Goal: Obtain resource: Obtain resource

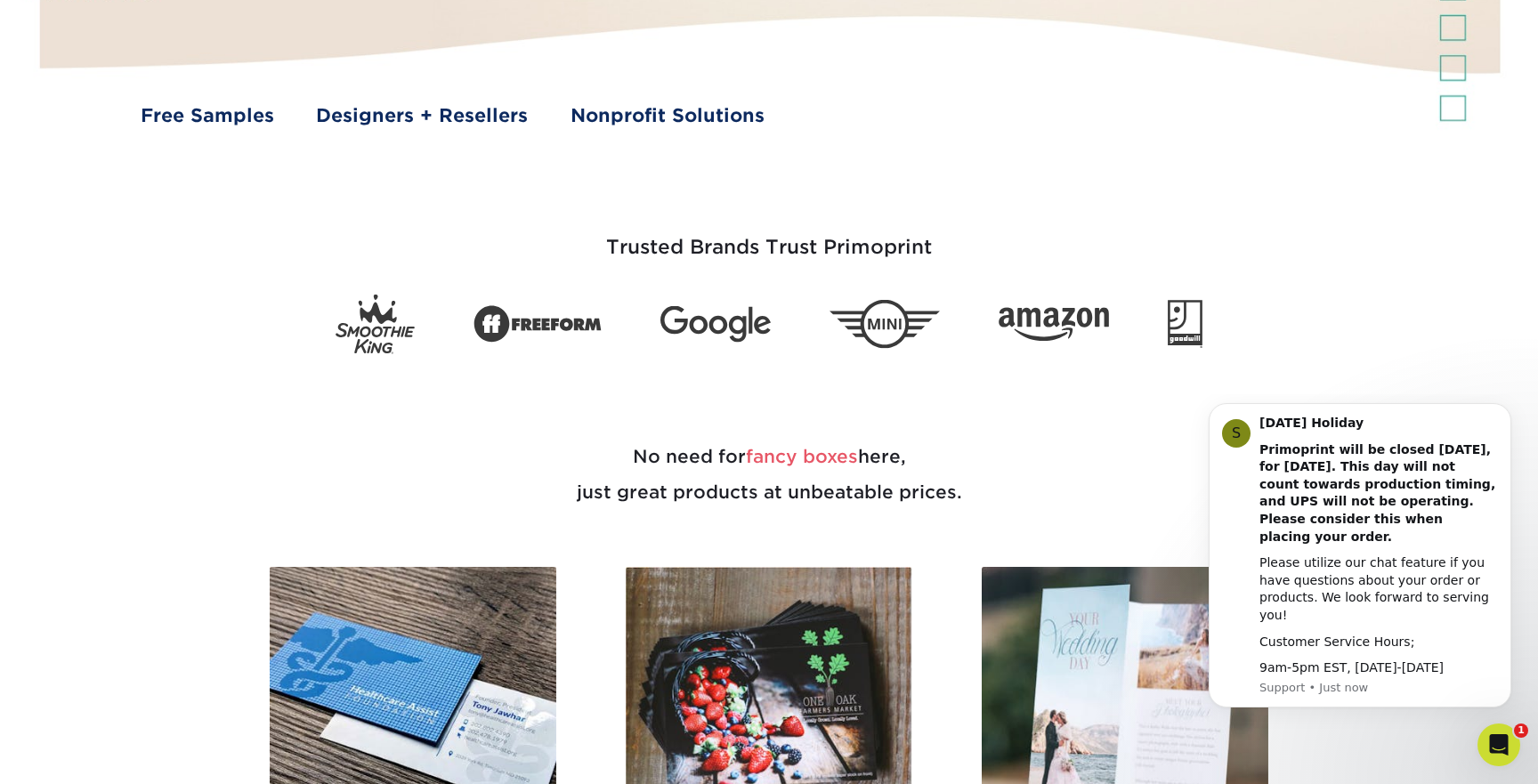
scroll to position [706, 0]
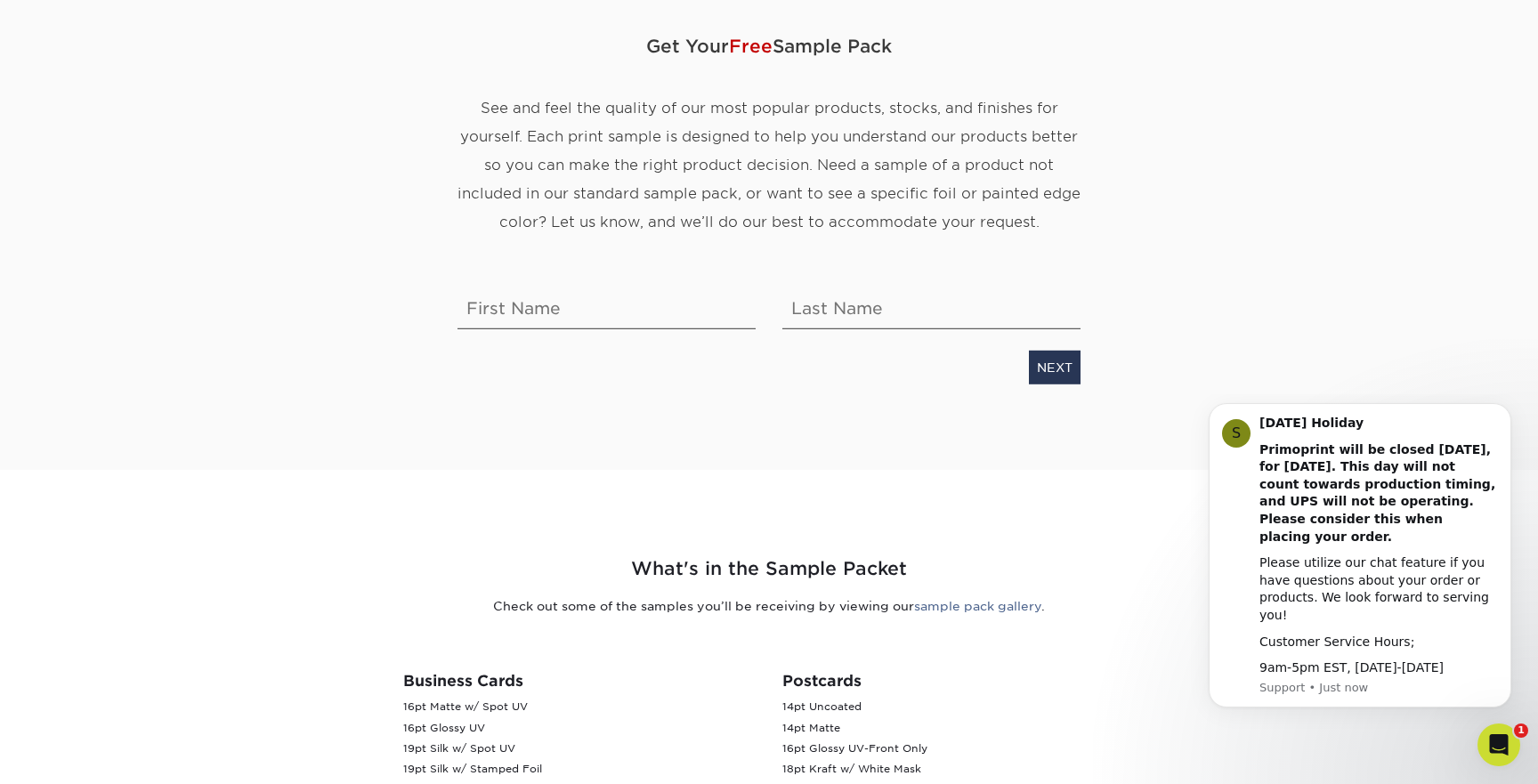
scroll to position [128, 0]
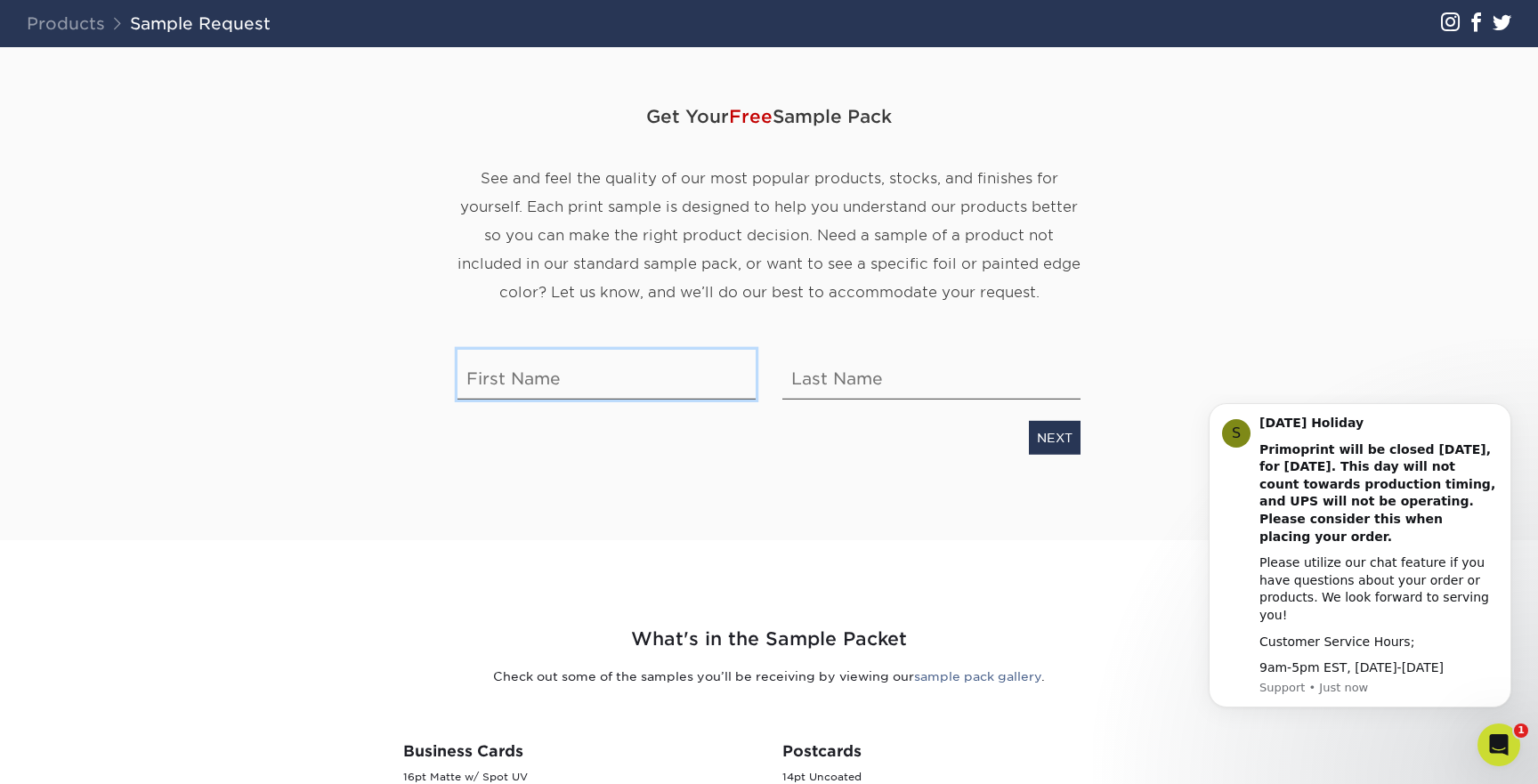
click at [523, 381] on input "text" at bounding box center [607, 374] width 298 height 50
type input "Claire"
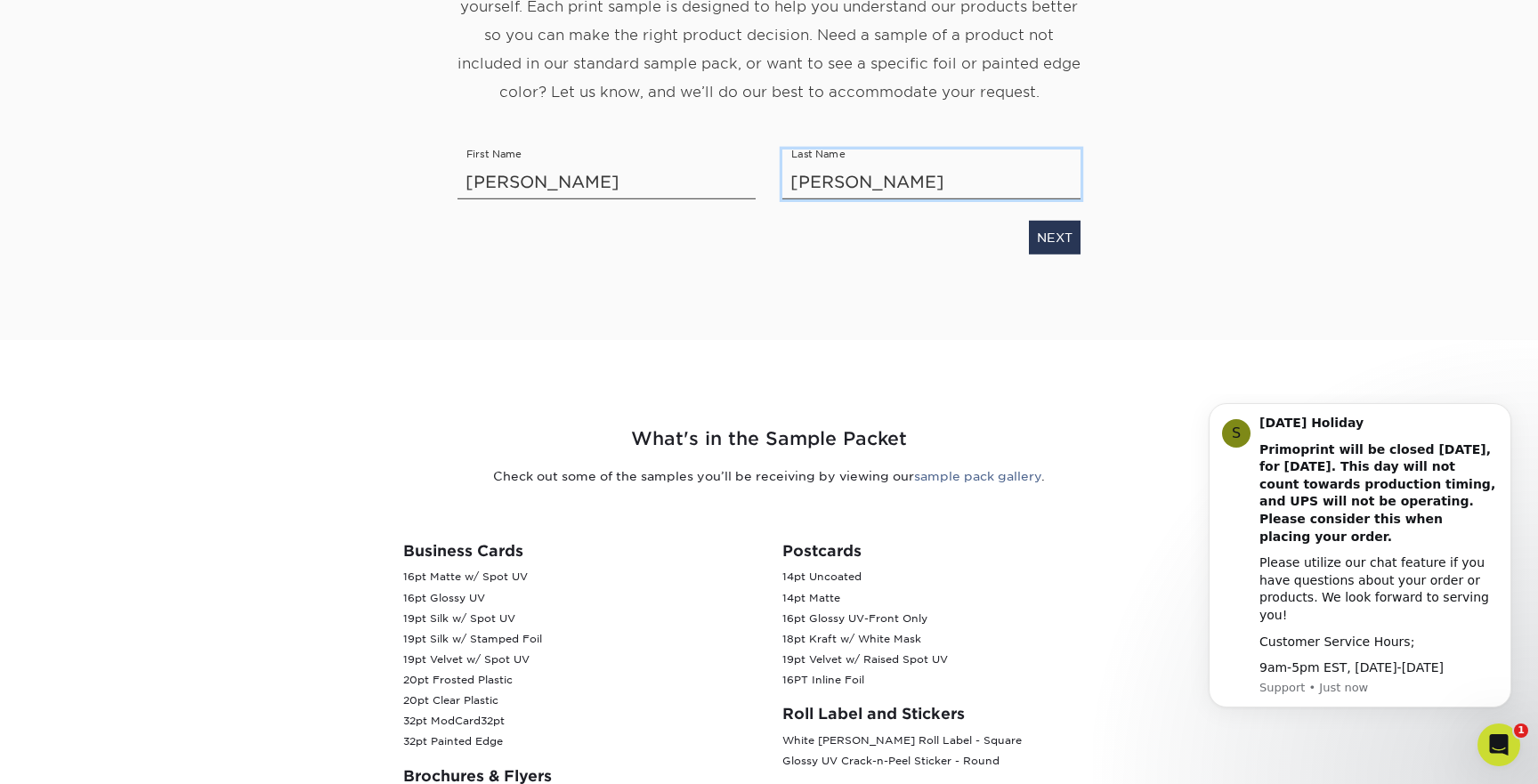
scroll to position [323, 0]
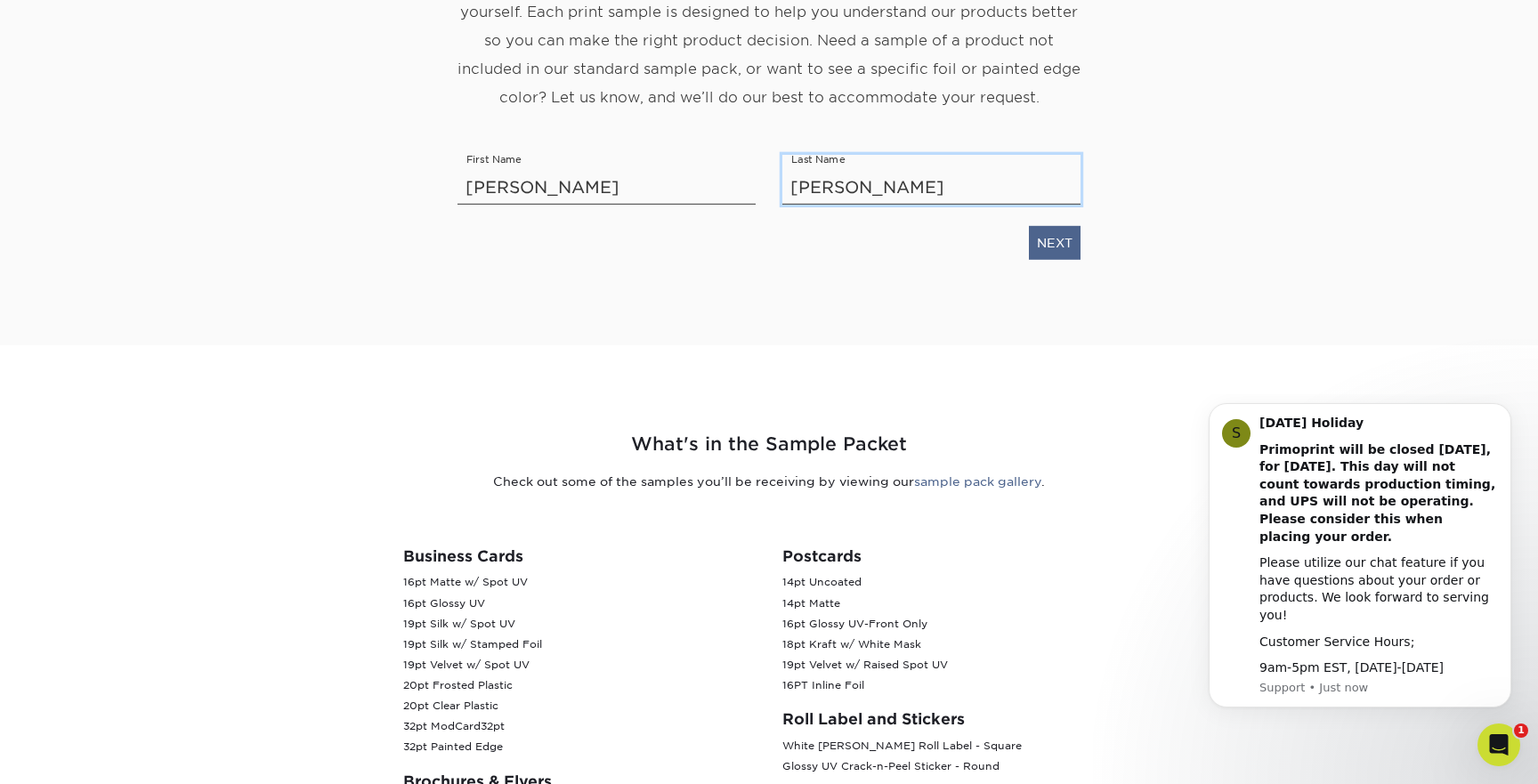
type input "Harr"
click at [1058, 243] on link "NEXT" at bounding box center [1054, 243] width 52 height 34
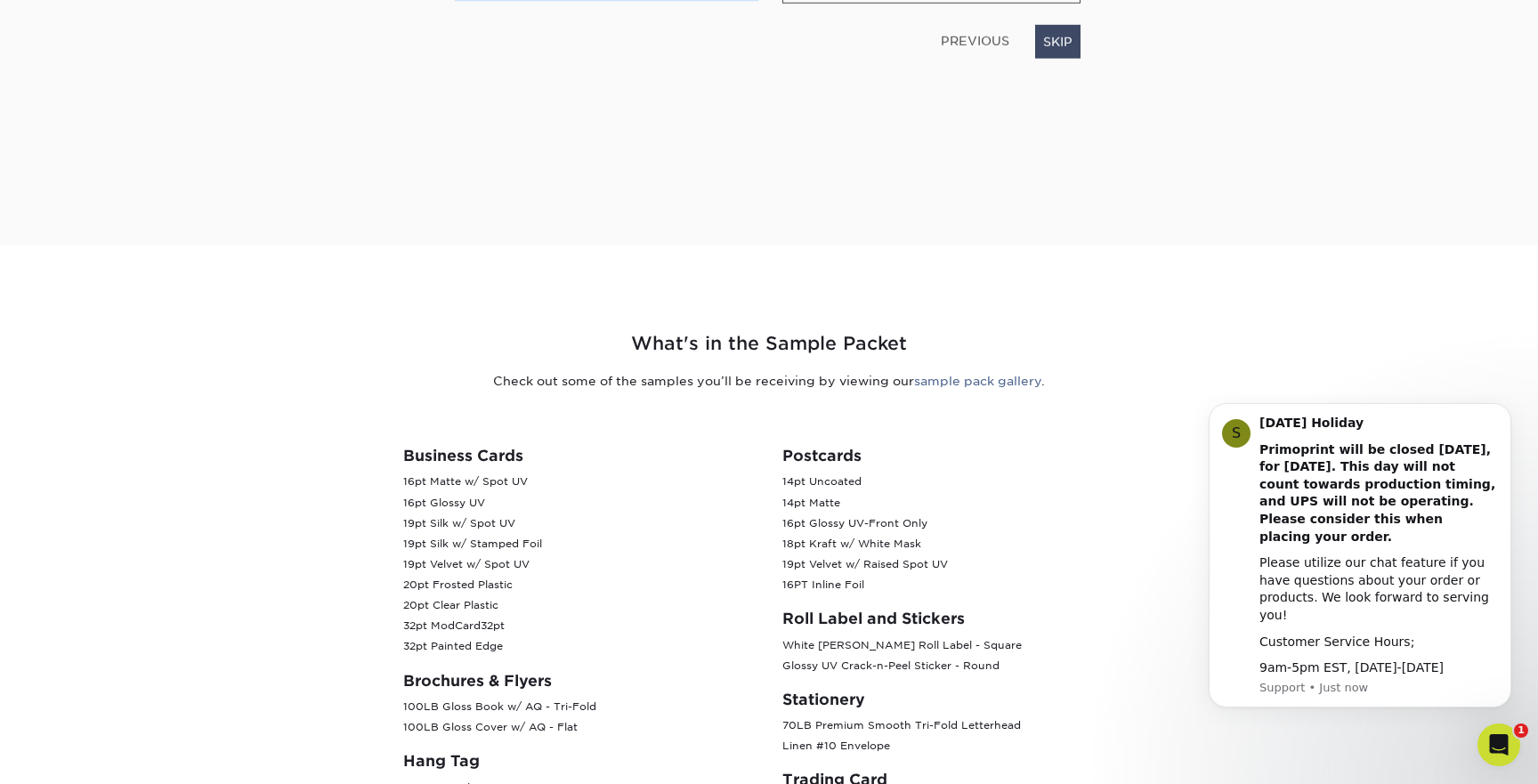
scroll to position [4, 0]
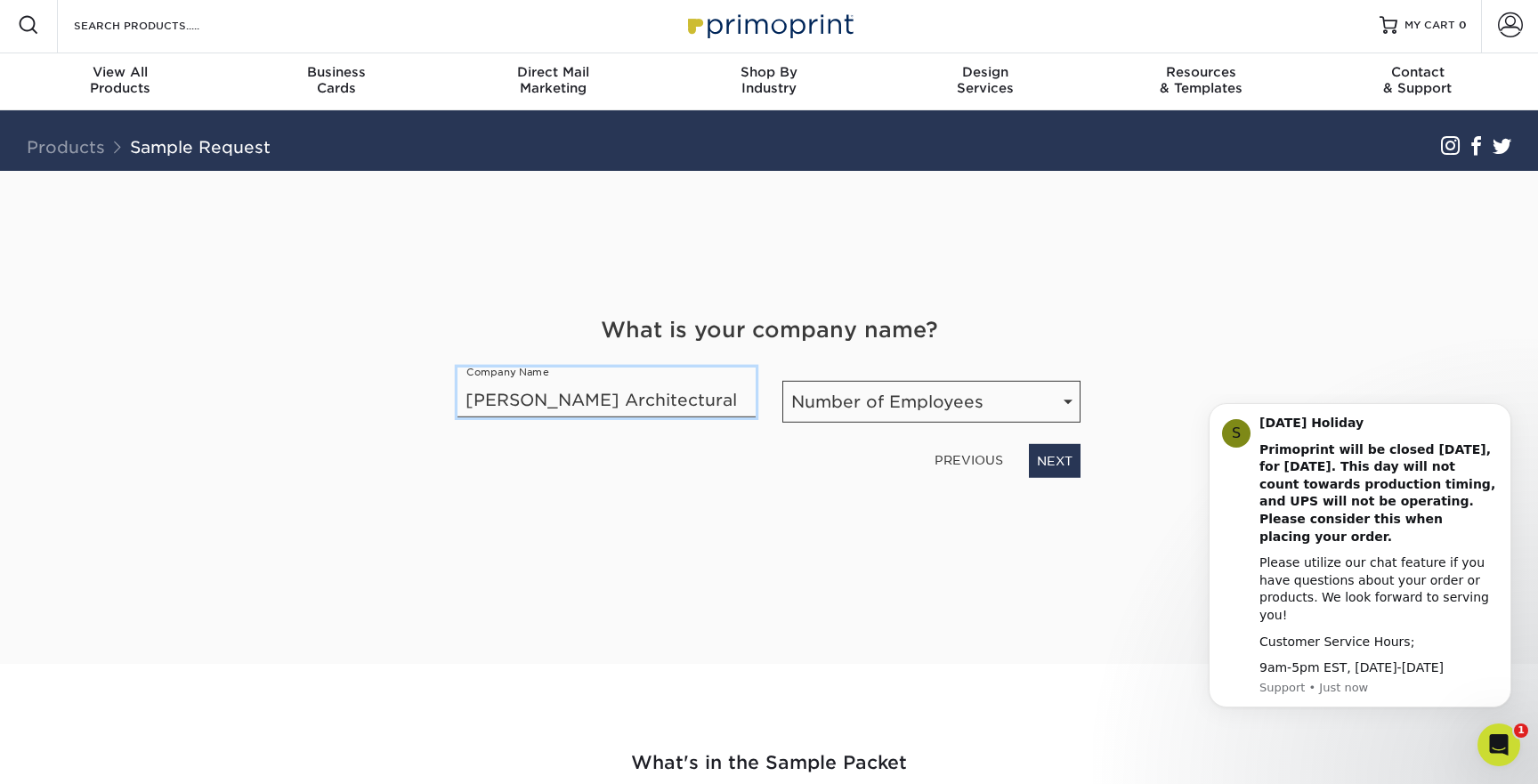
type input "Dwyer Architectural"
click at [1068, 400] on select "Number of Employees Self-employed 1-10 employees 11-50 employees 51-200 employe…" at bounding box center [931, 401] width 298 height 42
select select "11-50"
click at [782, 381] on select "Number of Employees Self-employed 1-10 employees 11-50 employees 51-200 employe…" at bounding box center [931, 401] width 298 height 42
click at [1055, 467] on link "NEXT" at bounding box center [1054, 461] width 52 height 34
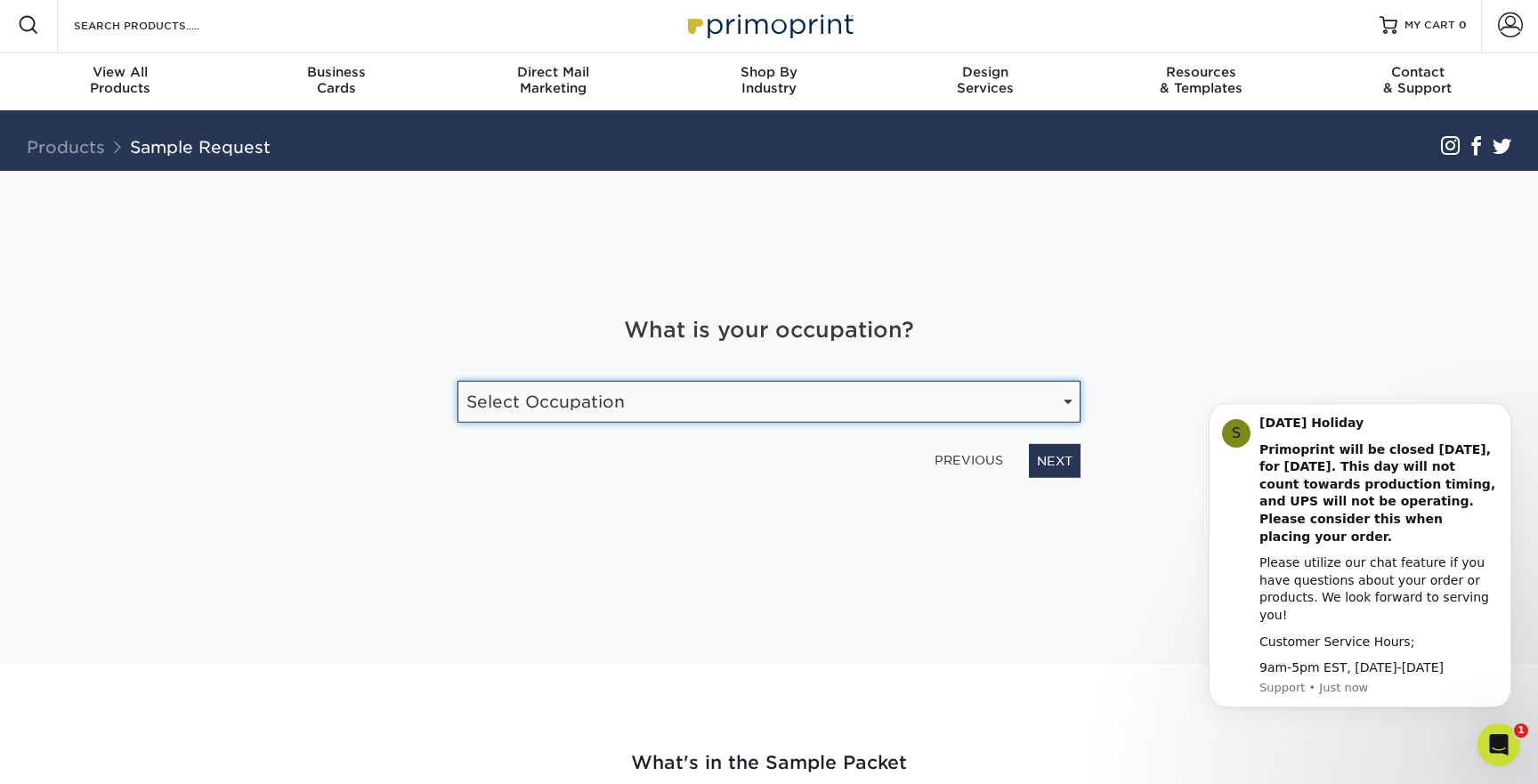
click at [1063, 403] on select "Select Occupation Agency Automotive Blogger Cleaning Services Construction Educ…" at bounding box center [769, 401] width 623 height 42
select select "Marketing"
click at [458, 381] on select "Select Occupation Agency Automotive Blogger Cleaning Services Construction Educ…" at bounding box center [769, 401] width 623 height 42
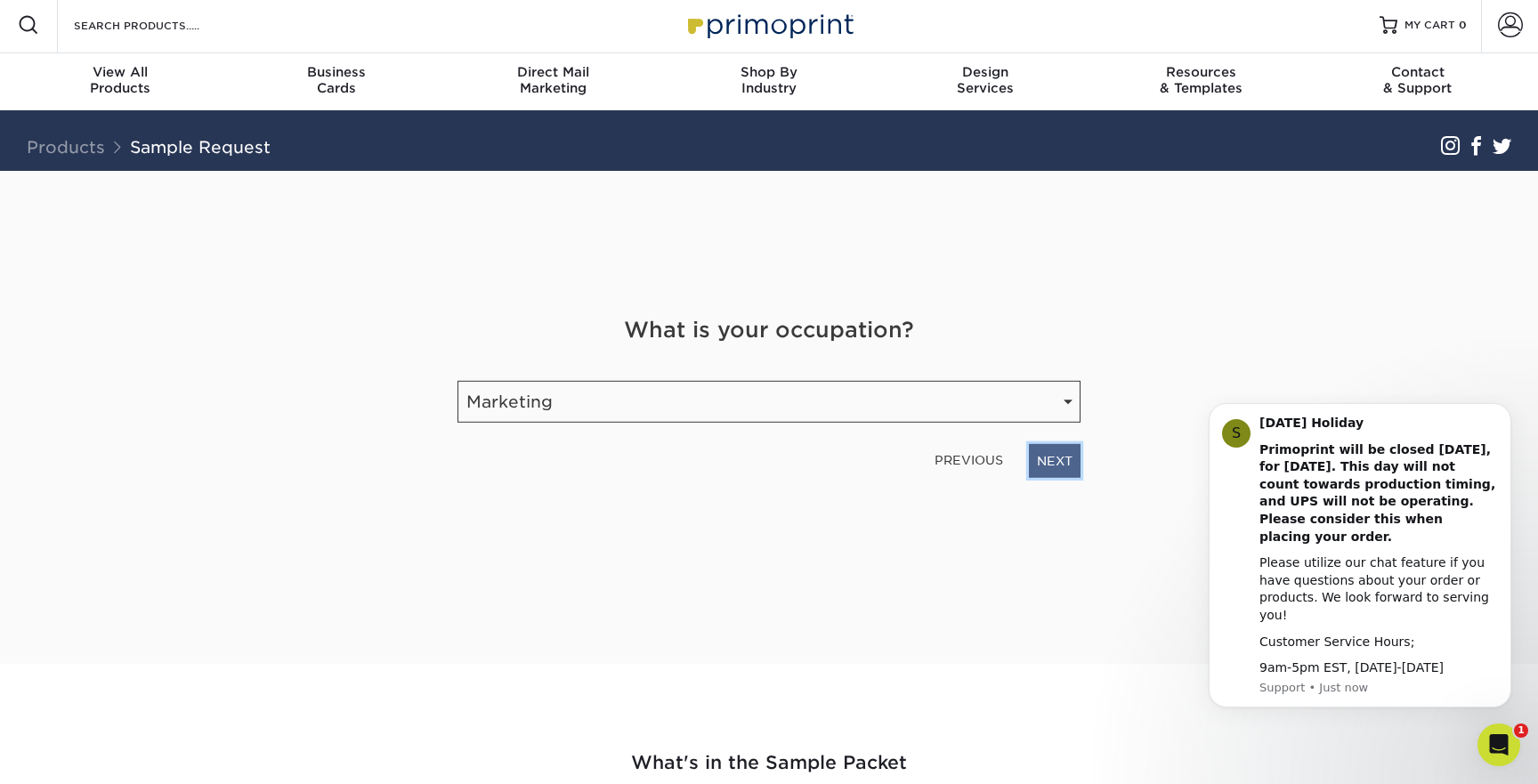
click at [1056, 462] on link "NEXT" at bounding box center [1054, 461] width 52 height 34
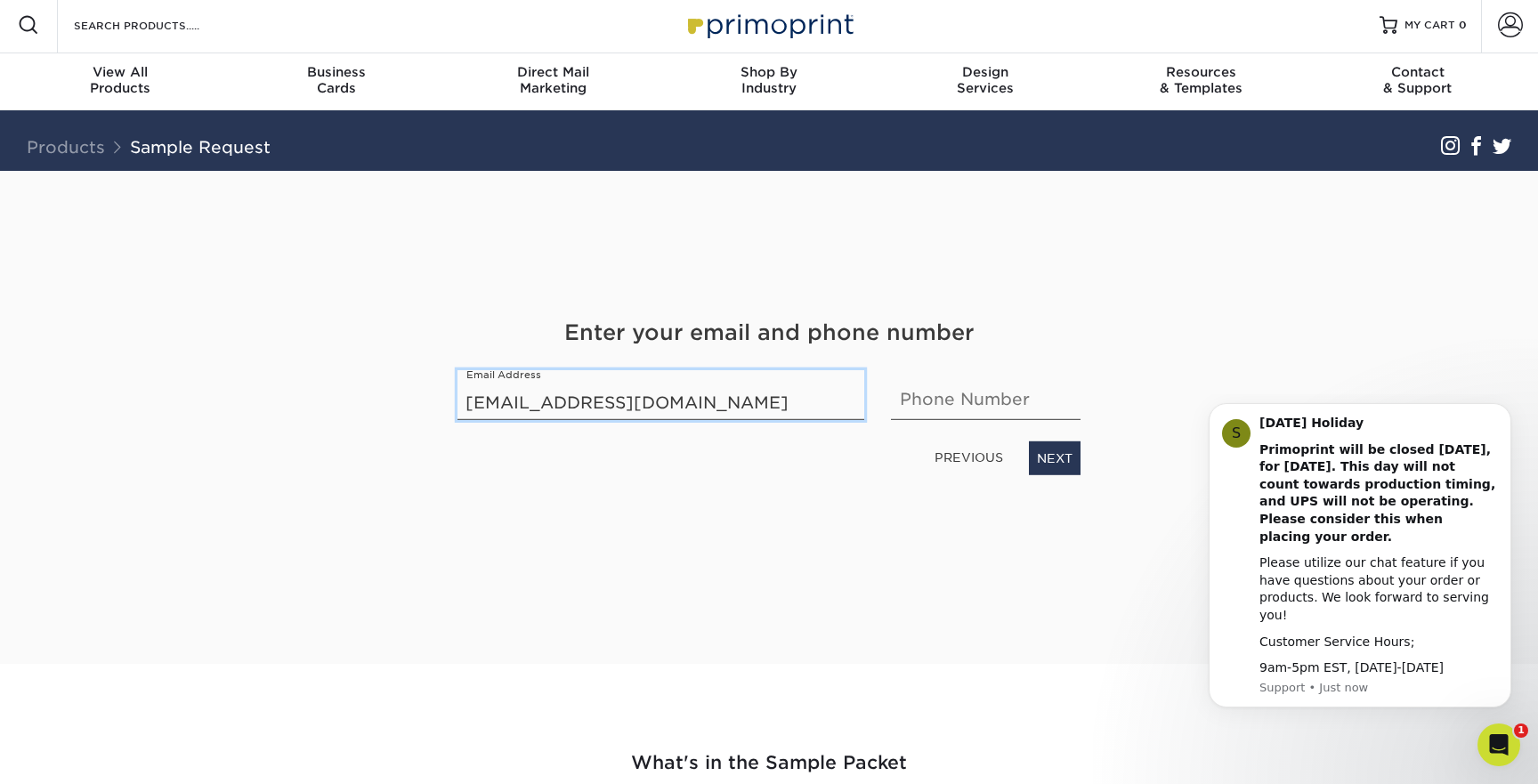
type input "claireharr@dwyerarch.com"
click at [995, 406] on input "text" at bounding box center [986, 395] width 189 height 50
type input "315.217.5356"
click at [1060, 455] on link "NEXT" at bounding box center [1054, 459] width 52 height 34
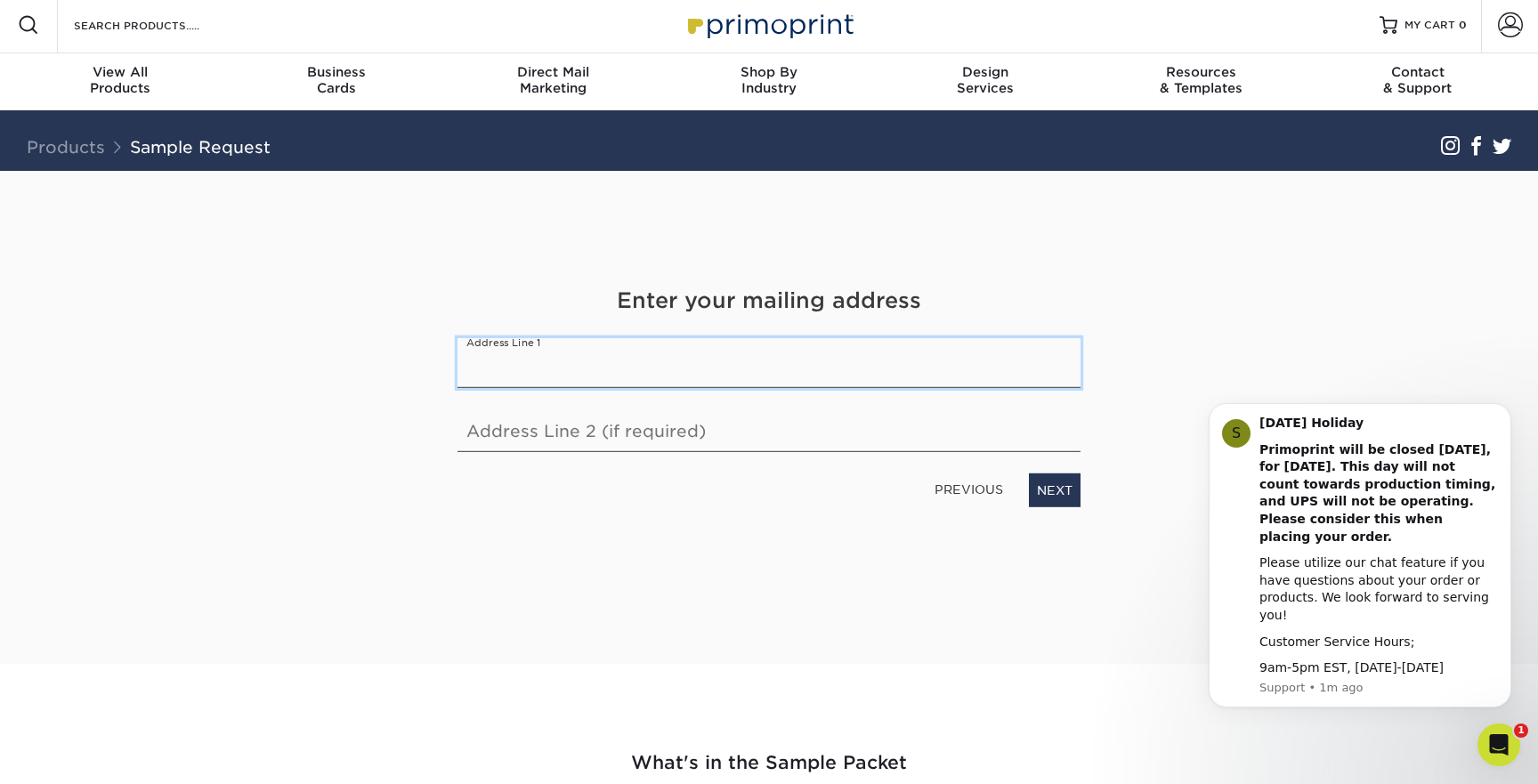
click at [641, 371] on input "text" at bounding box center [769, 363] width 623 height 50
type input "85 Allen Street"
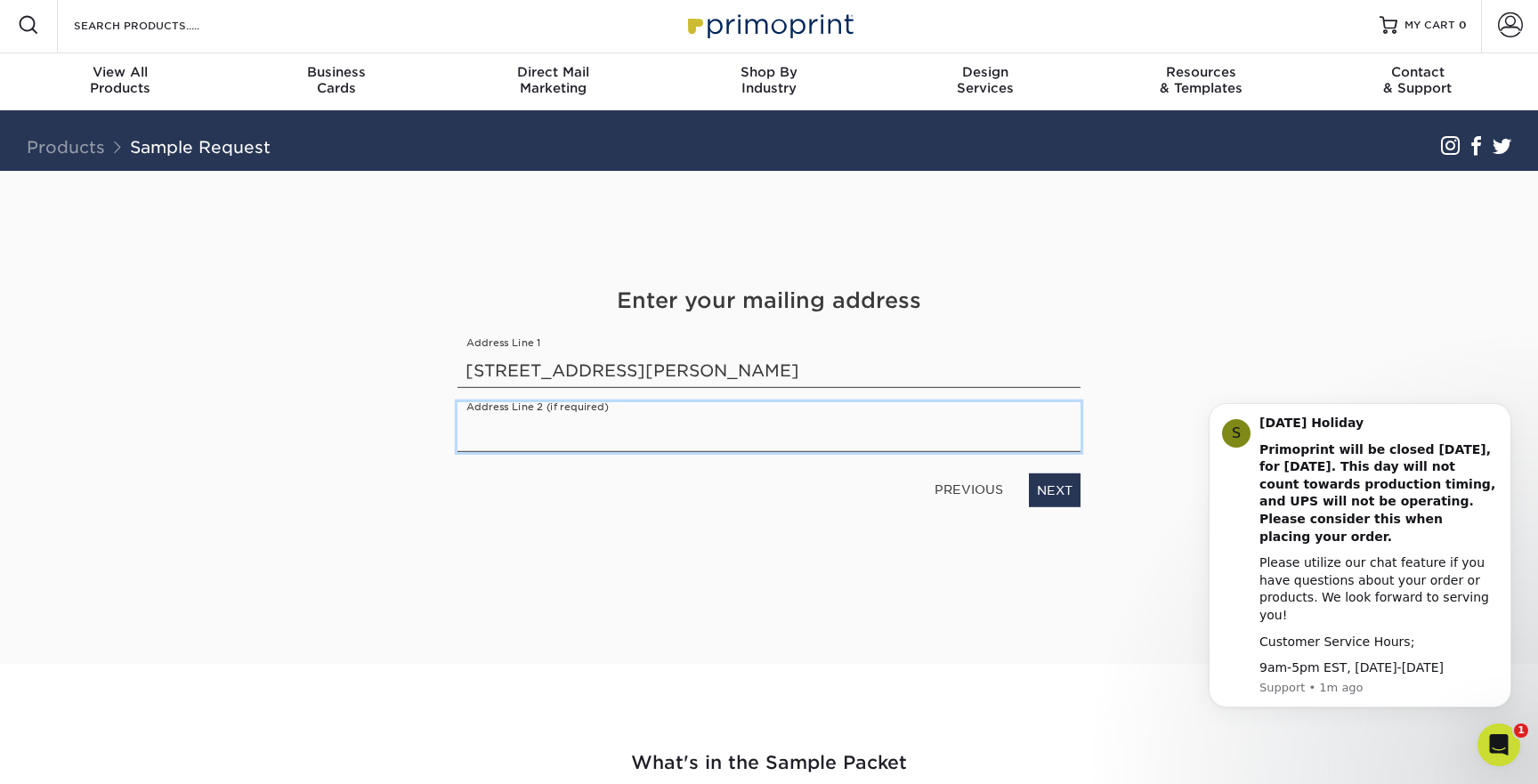
click at [611, 429] on input "text" at bounding box center [769, 427] width 623 height 50
type input "Suite 310"
drag, startPoint x: 567, startPoint y: 441, endPoint x: 422, endPoint y: 441, distance: 145.0
click at [421, 441] on div "Get Your Free Sample Pack See and feel the quality of our most popular products…" at bounding box center [769, 417] width 1041 height 493
click at [619, 370] on input "85 Allen Street" at bounding box center [769, 363] width 623 height 50
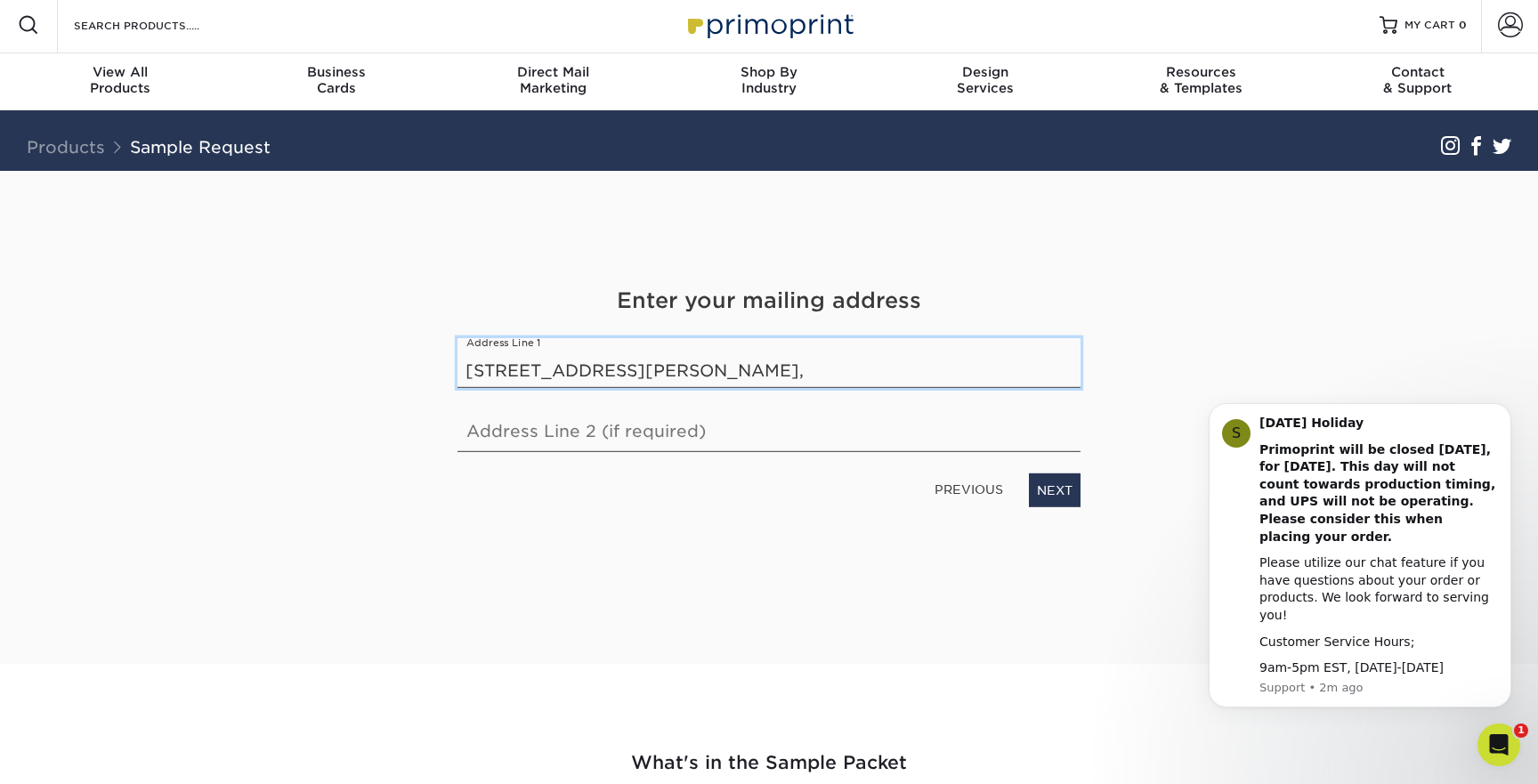
paste input "Suite 310"
type input "85 Allen Street, Suite 310"
click at [584, 433] on input "text" at bounding box center [769, 427] width 623 height 50
click at [551, 436] on input "Rochester NY 14608" at bounding box center [769, 427] width 623 height 50
click at [1051, 487] on link "NEXT" at bounding box center [1054, 490] width 52 height 34
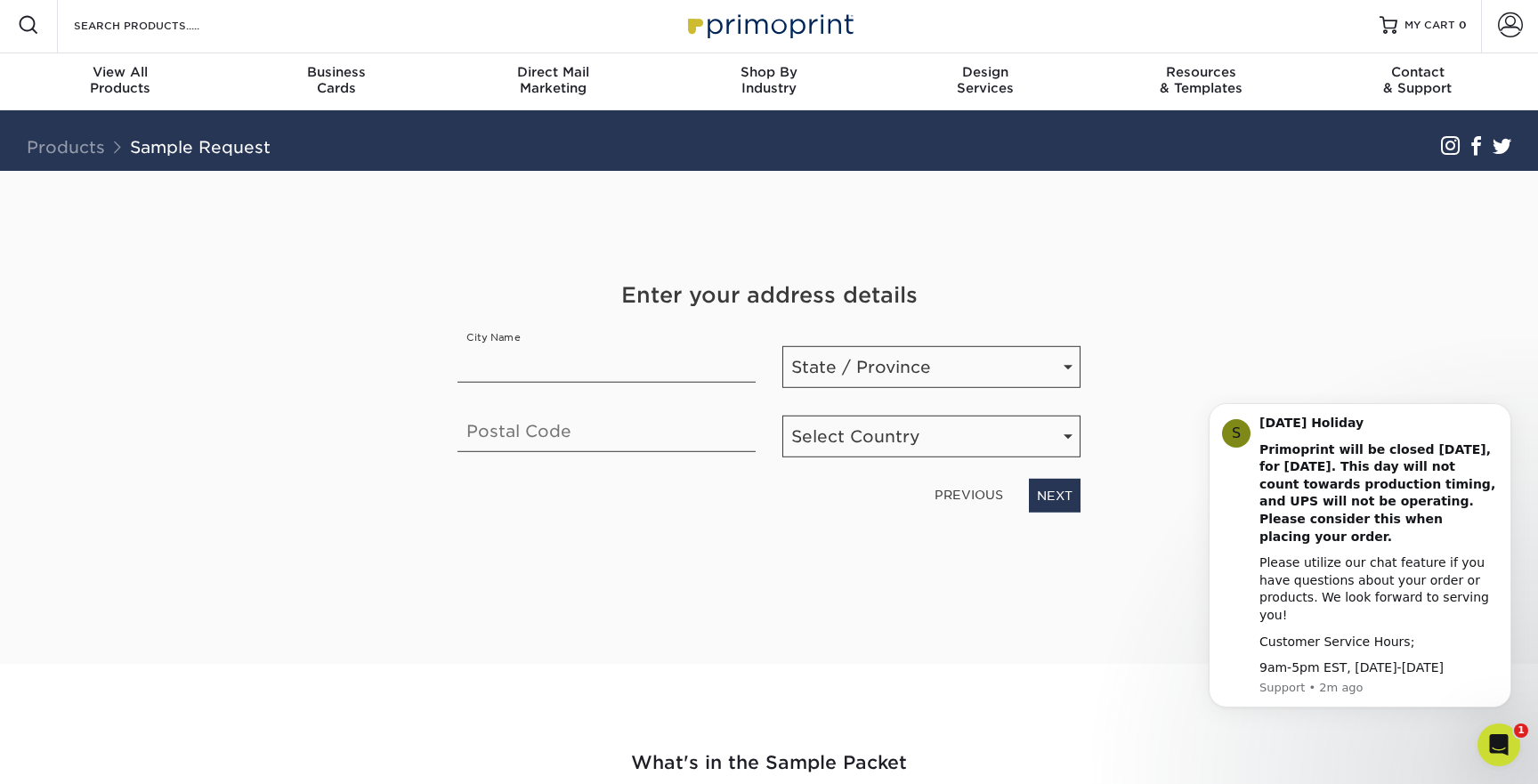
click at [975, 498] on link "PREVIOUS" at bounding box center [969, 494] width 83 height 28
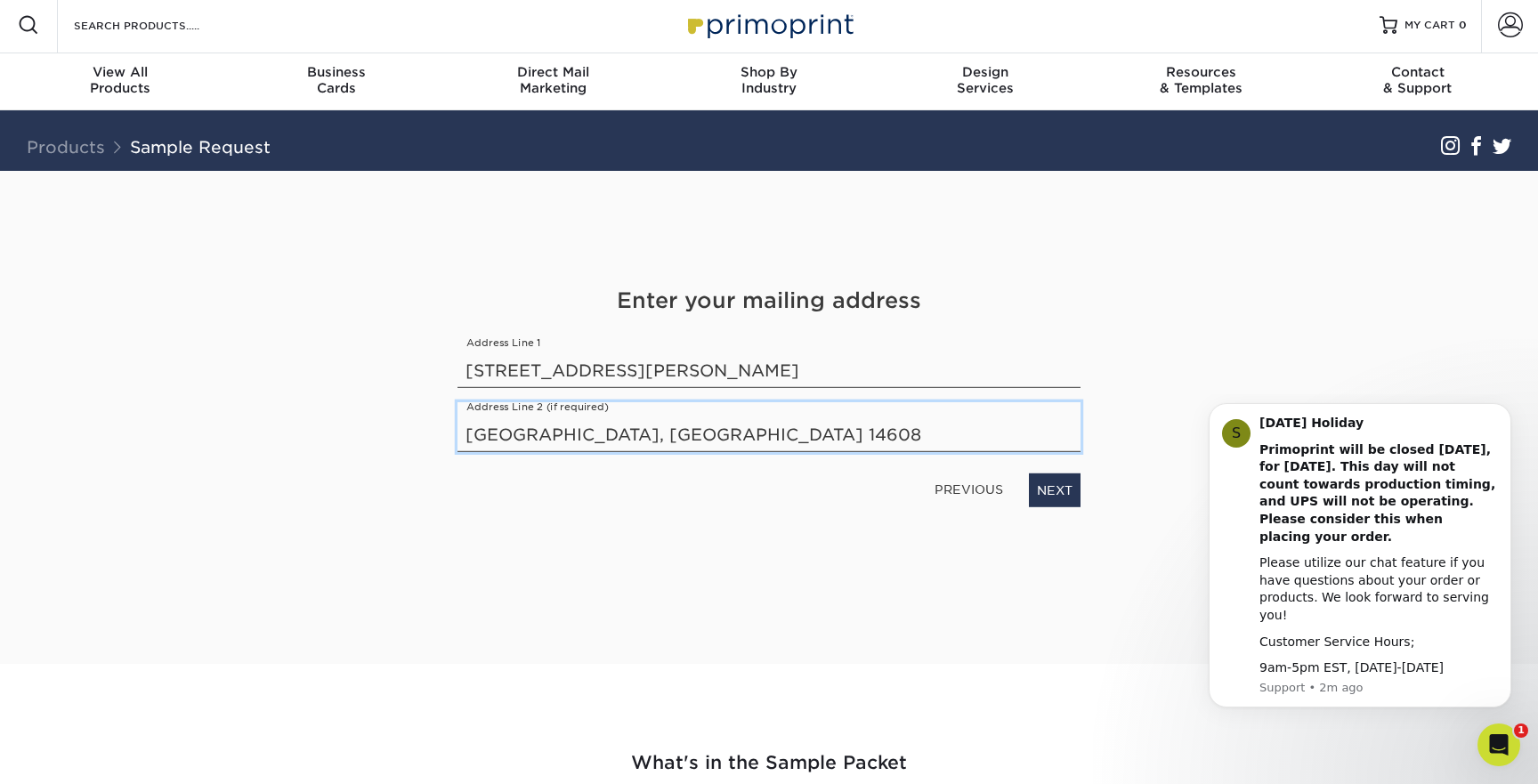
drag, startPoint x: 659, startPoint y: 436, endPoint x: 395, endPoint y: 441, distance: 264.0
click at [395, 441] on div "Get Your Free Sample Pack See and feel the quality of our most popular products…" at bounding box center [769, 417] width 1041 height 493
click at [622, 429] on input "Rochester, NY 14608" at bounding box center [769, 427] width 623 height 50
drag, startPoint x: 654, startPoint y: 430, endPoint x: 596, endPoint y: 431, distance: 58.0
click at [596, 431] on input "Rochester, NY 14608" at bounding box center [769, 427] width 623 height 50
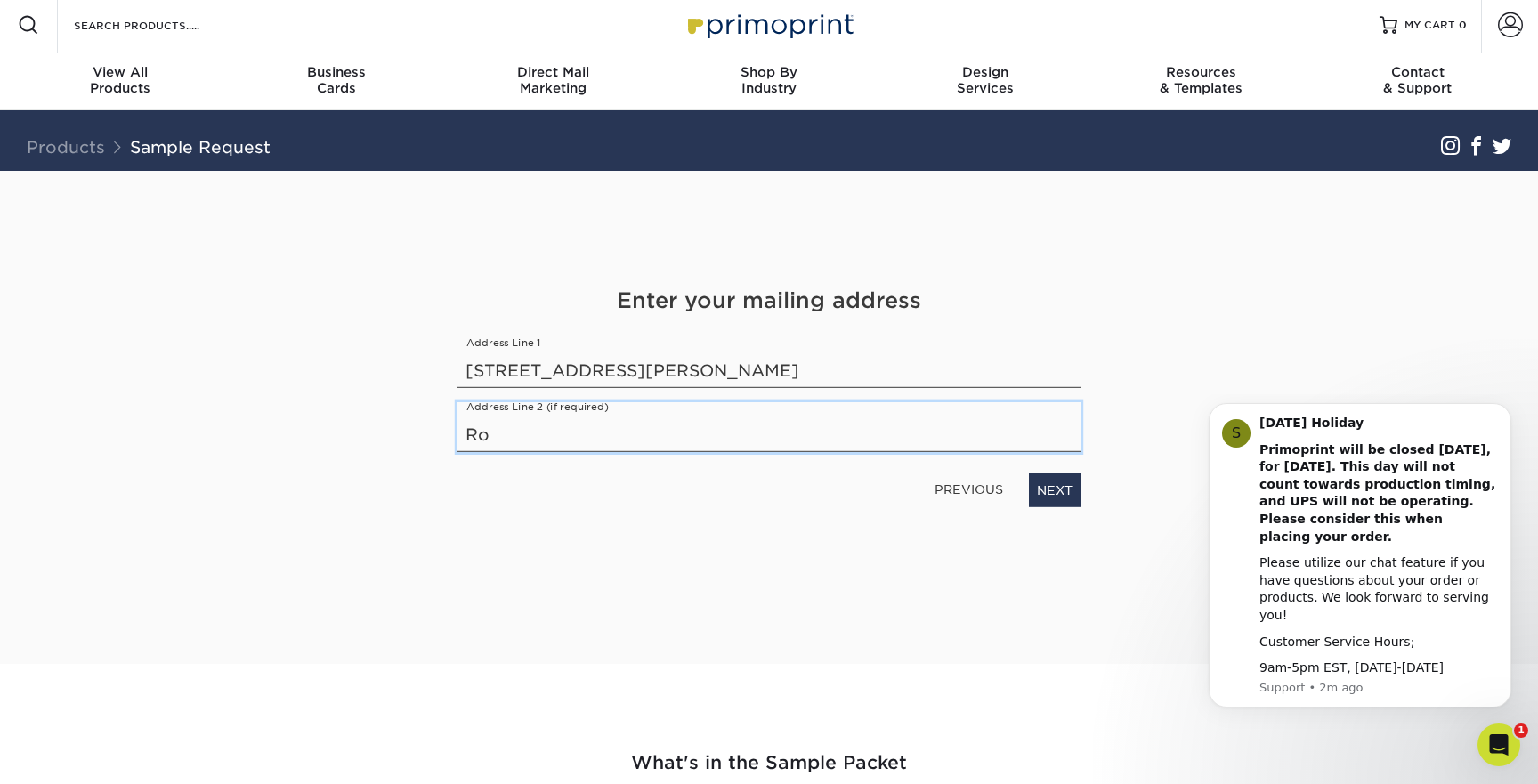
type input "R"
click at [1061, 492] on link "NEXT" at bounding box center [1054, 490] width 52 height 34
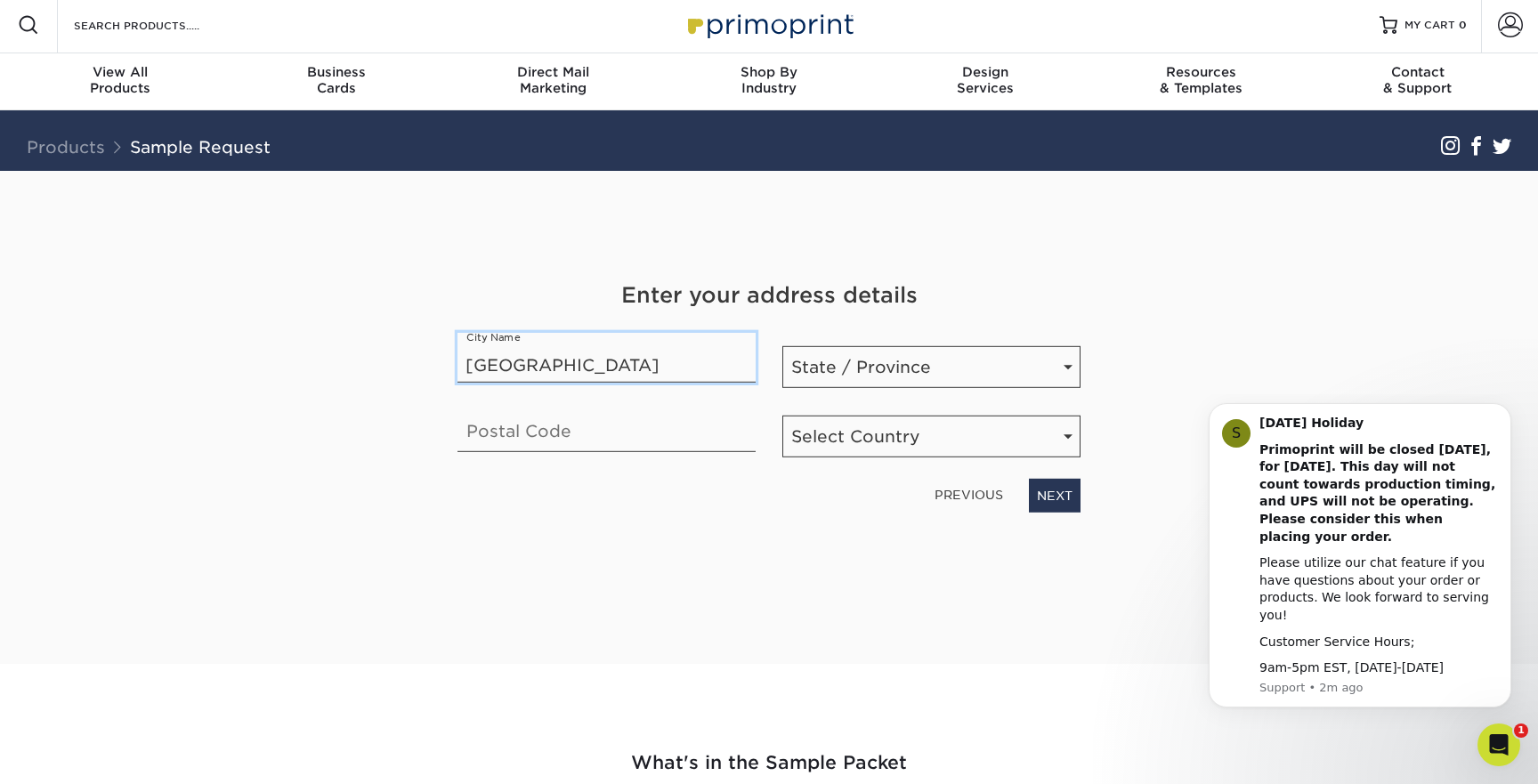
drag, startPoint x: 473, startPoint y: 364, endPoint x: 445, endPoint y: 364, distance: 28.0
click at [445, 364] on div "City Name rochester" at bounding box center [607, 360] width 324 height 55
type input "Rochester"
click at [544, 442] on input "text" at bounding box center [607, 427] width 298 height 50
paste input "14608"
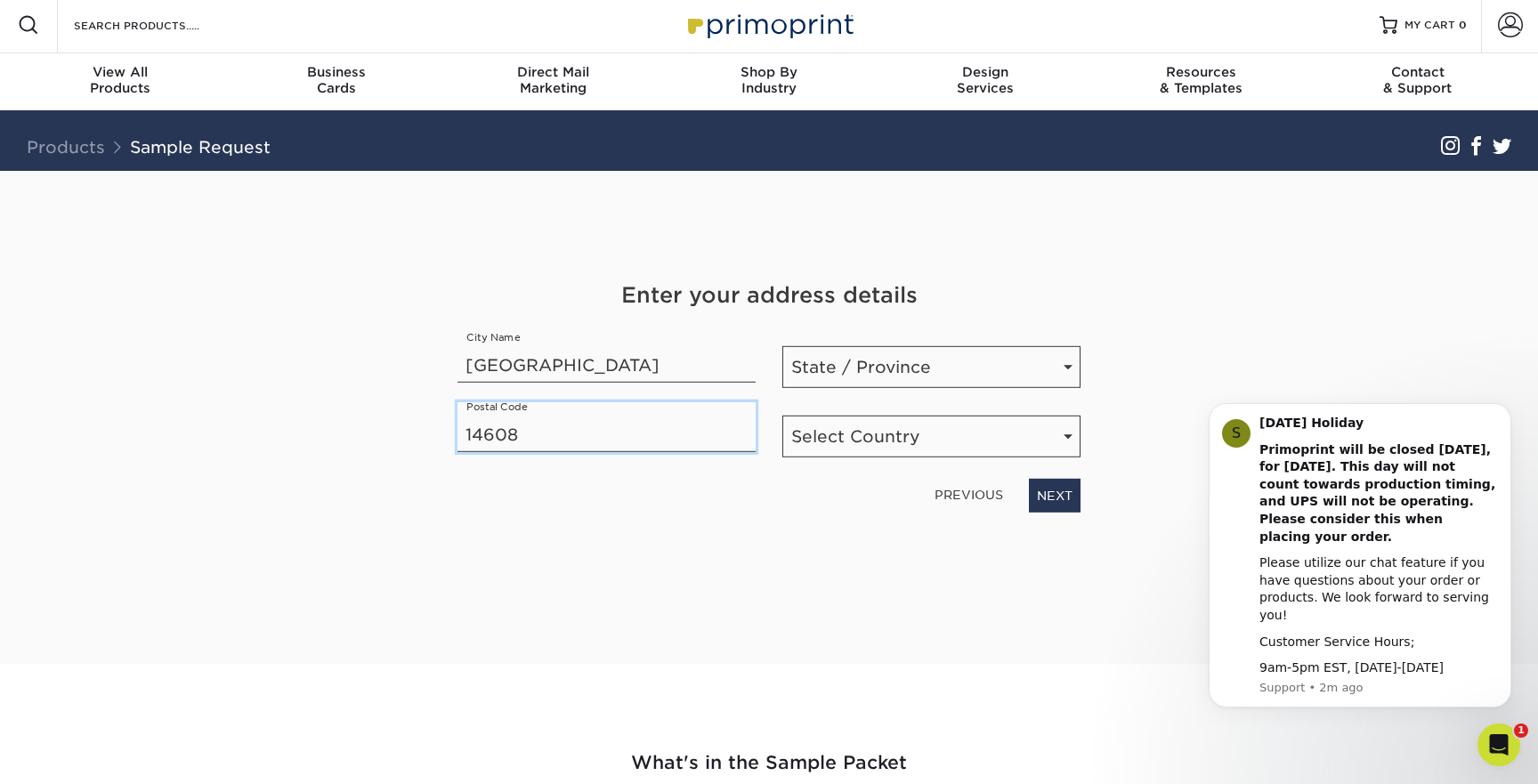
type input "14608"
click at [931, 369] on select "State / Province Alabama Alaska Arizona Arkansas California Colorado Connecticu…" at bounding box center [931, 367] width 298 height 42
select select "NY"
click at [782, 346] on select "State / Province Alabama Alaska Arizona Arkansas California Colorado Connecticu…" at bounding box center [931, 367] width 298 height 42
click at [950, 442] on select "Select Country United States Canada" at bounding box center [931, 436] width 298 height 42
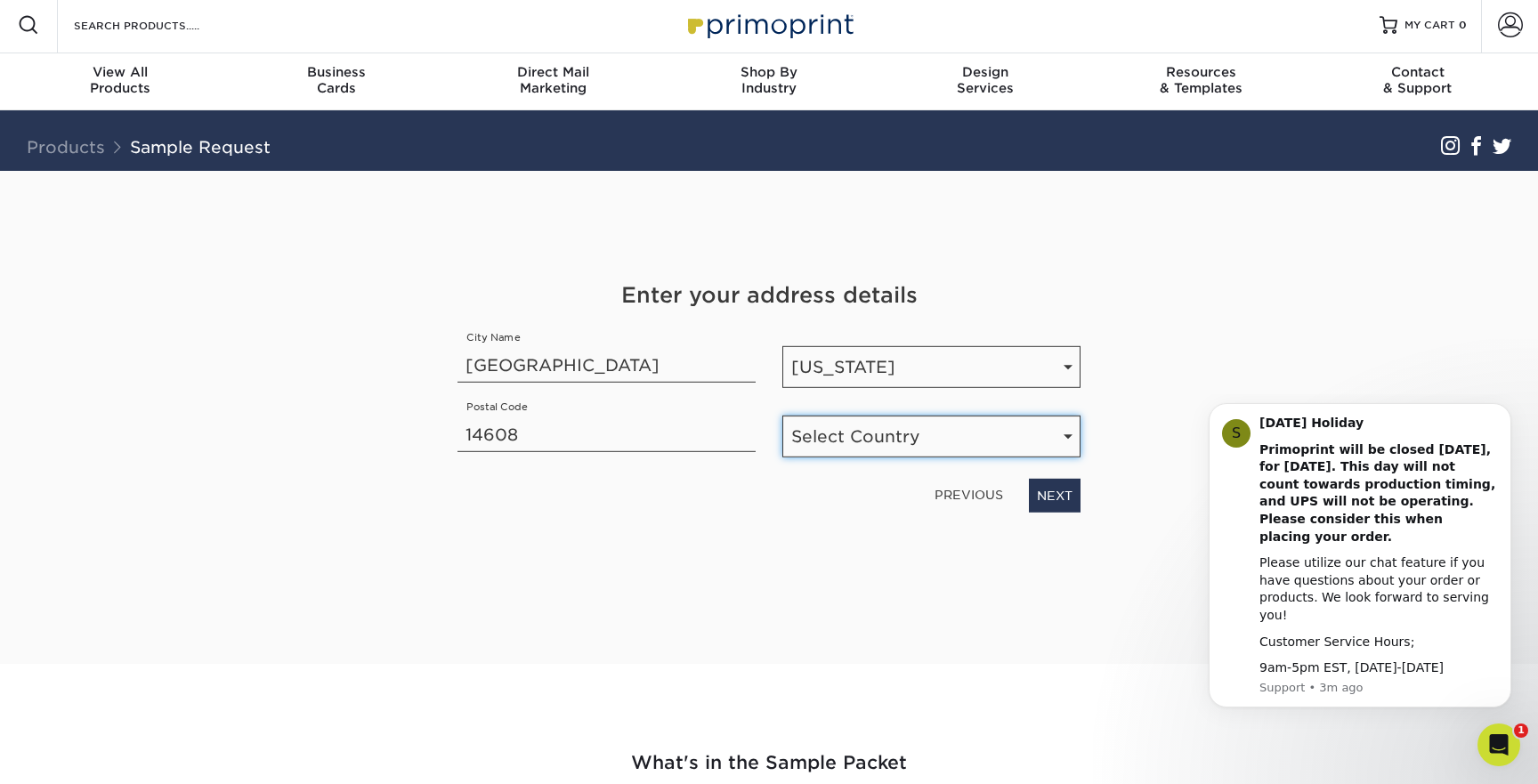
select select "US"
click at [782, 415] on select "Select Country United States Canada" at bounding box center [931, 436] width 298 height 42
click at [1052, 497] on link "NEXT" at bounding box center [1054, 496] width 52 height 34
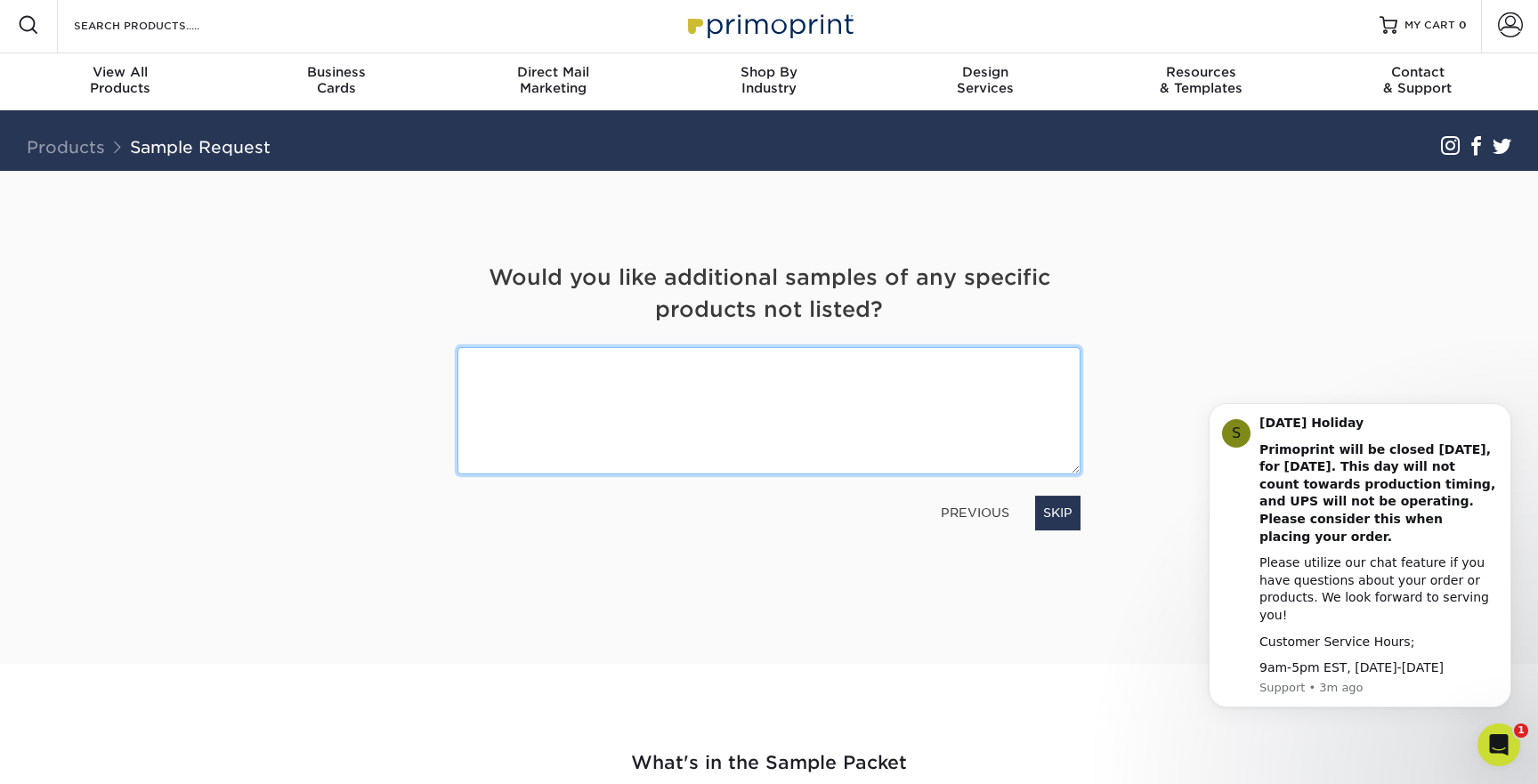
click at [886, 404] on textarea at bounding box center [769, 411] width 623 height 128
type textarea "Very interested in uncoated options for business cards - anything that we can e…"
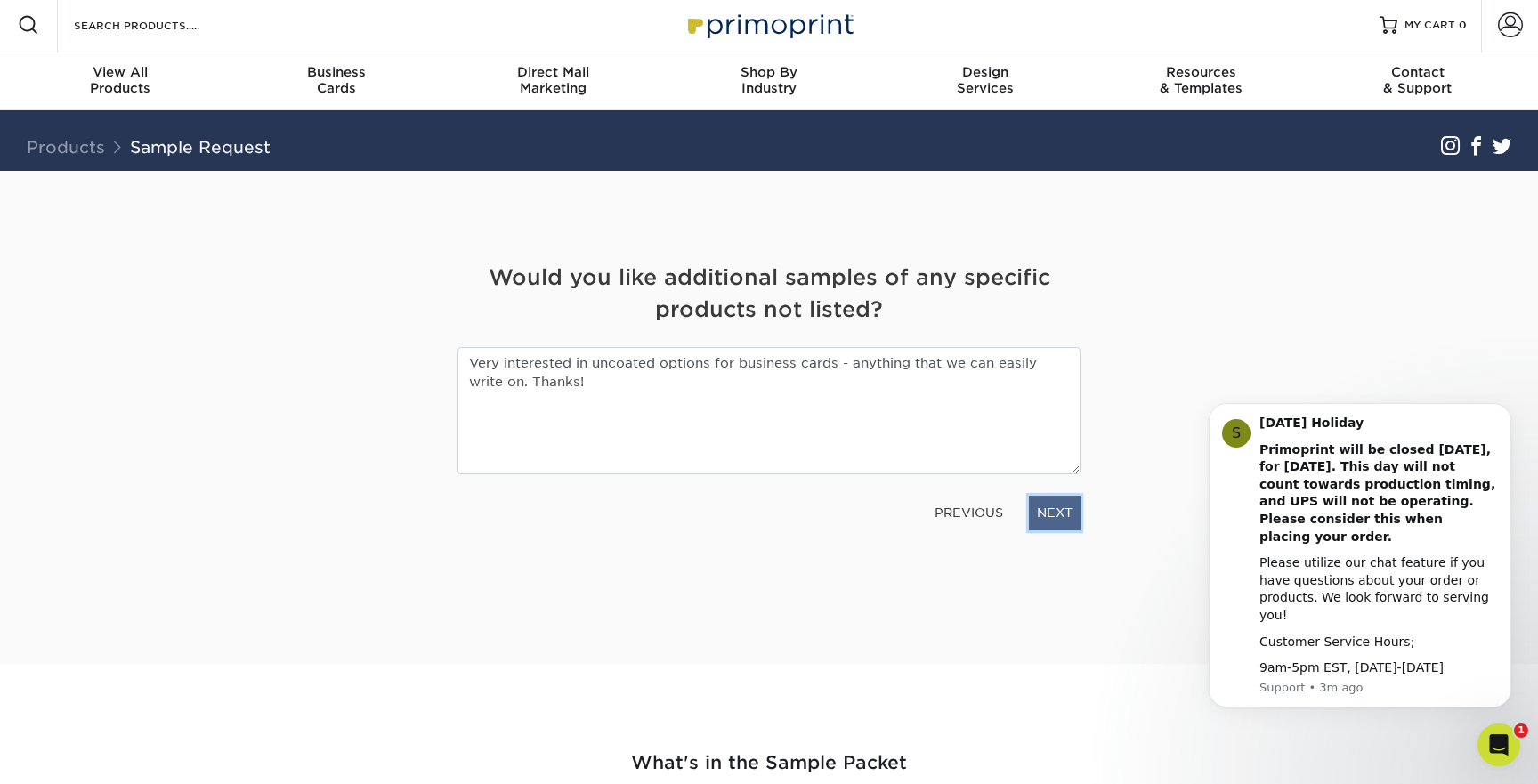
click at [1051, 518] on link "NEXT" at bounding box center [1054, 513] width 52 height 34
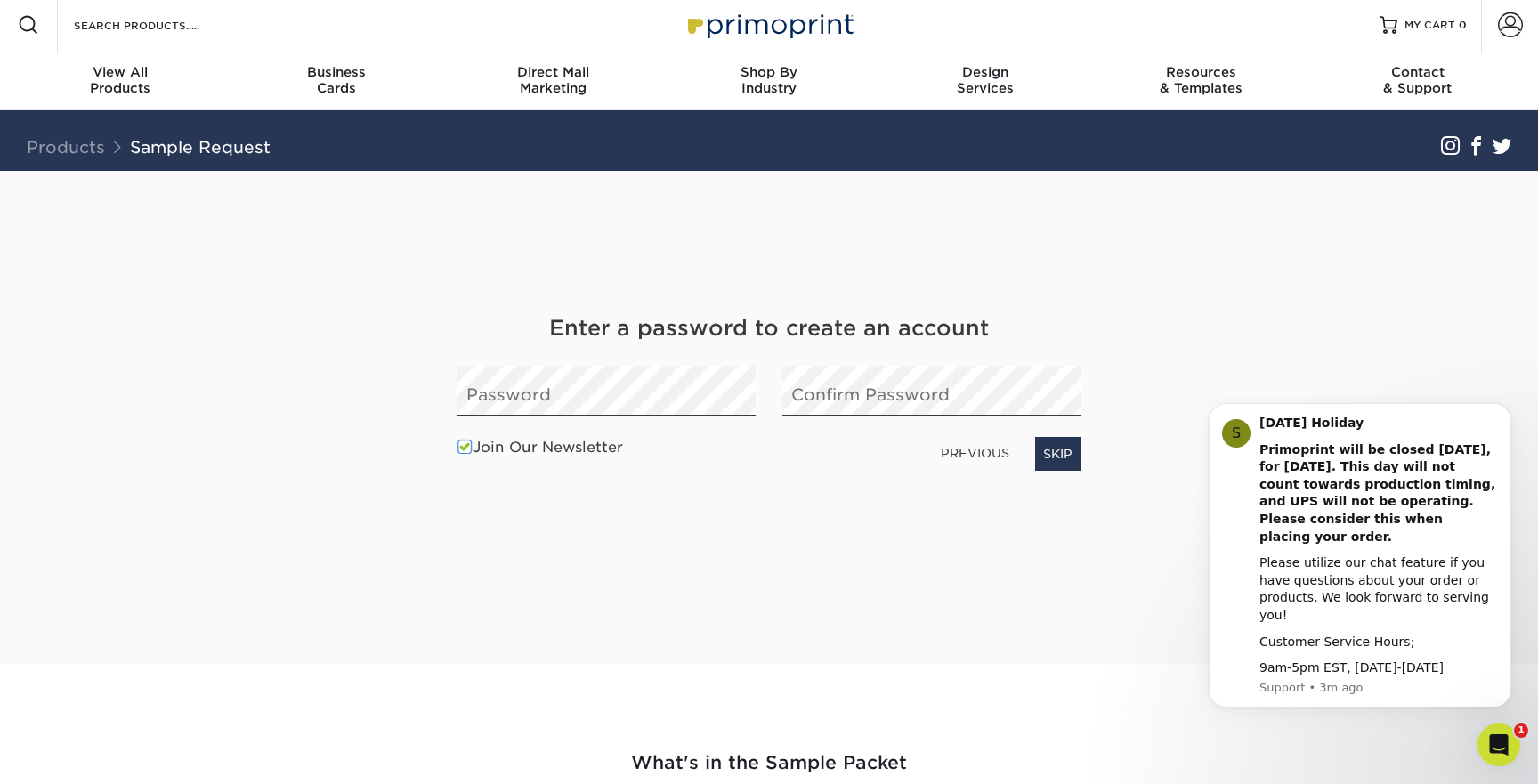
click at [464, 445] on span at bounding box center [465, 447] width 15 height 17
click at [0, 0] on input "Join Our Newsletter" at bounding box center [0, 0] width 0 height 0
click at [1055, 450] on link "SKIP" at bounding box center [1058, 454] width 45 height 34
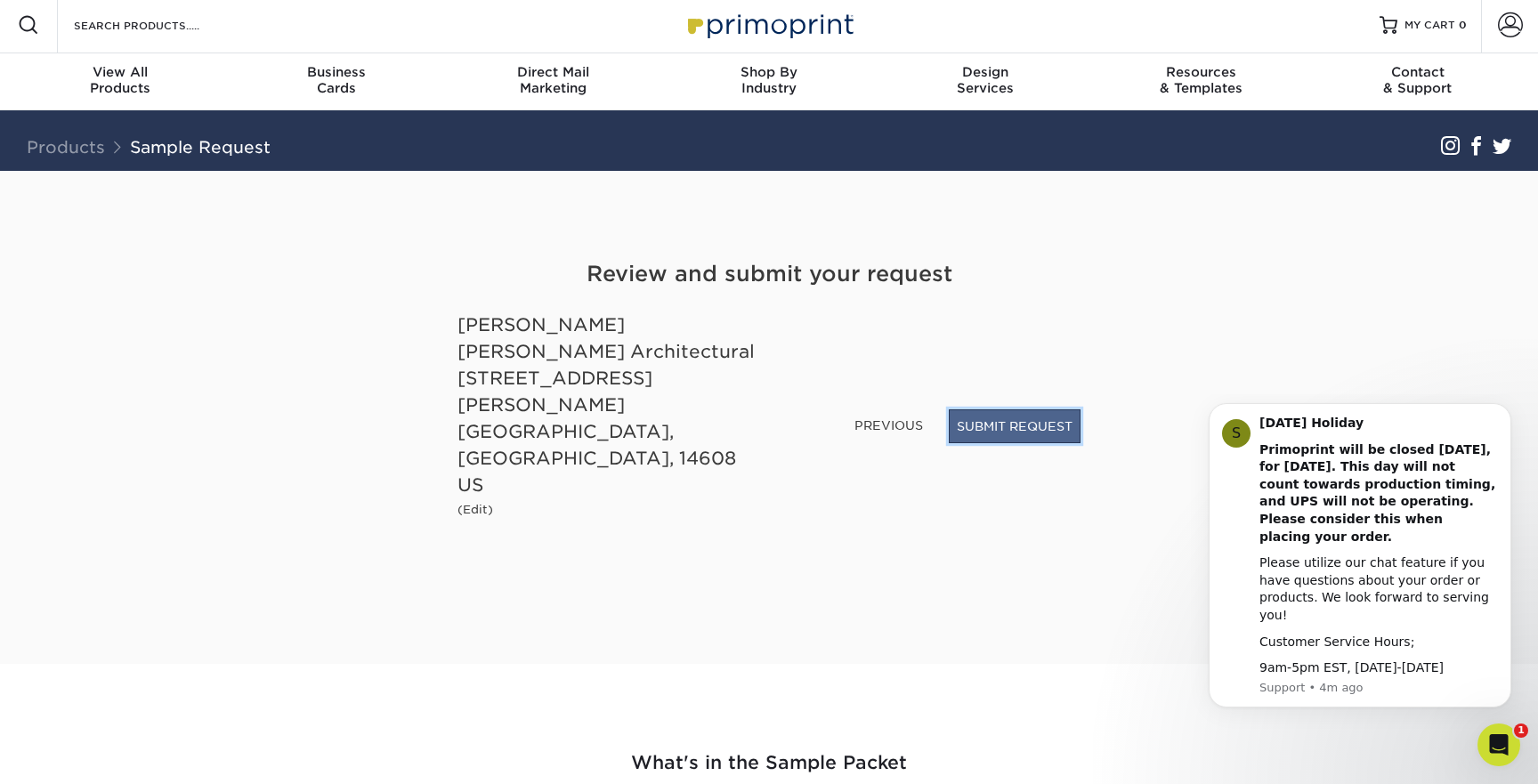
click at [1027, 444] on button "SUBMIT REQUEST" at bounding box center [1015, 427] width 131 height 34
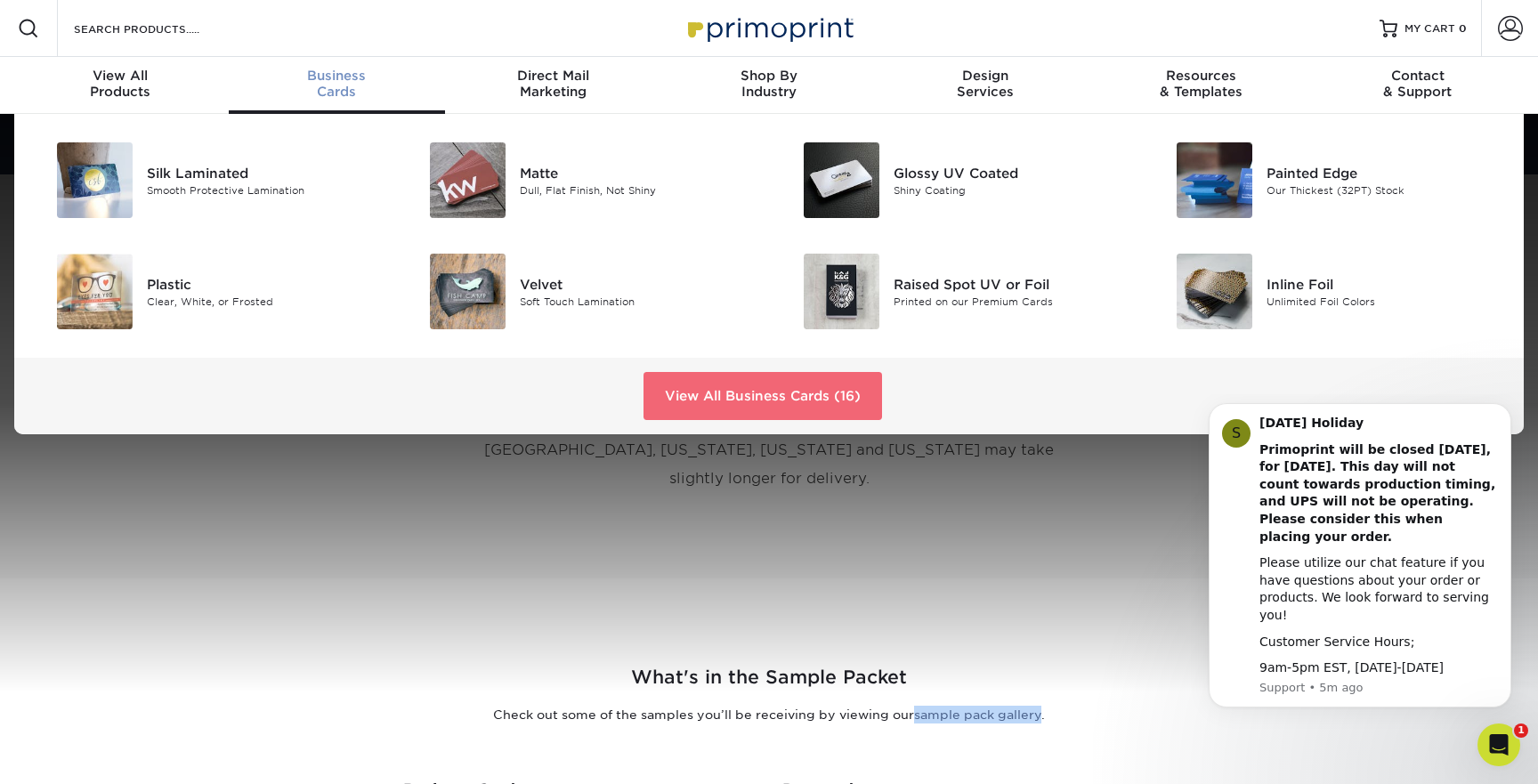
click at [760, 403] on link "View All Business Cards (16)" at bounding box center [762, 396] width 238 height 48
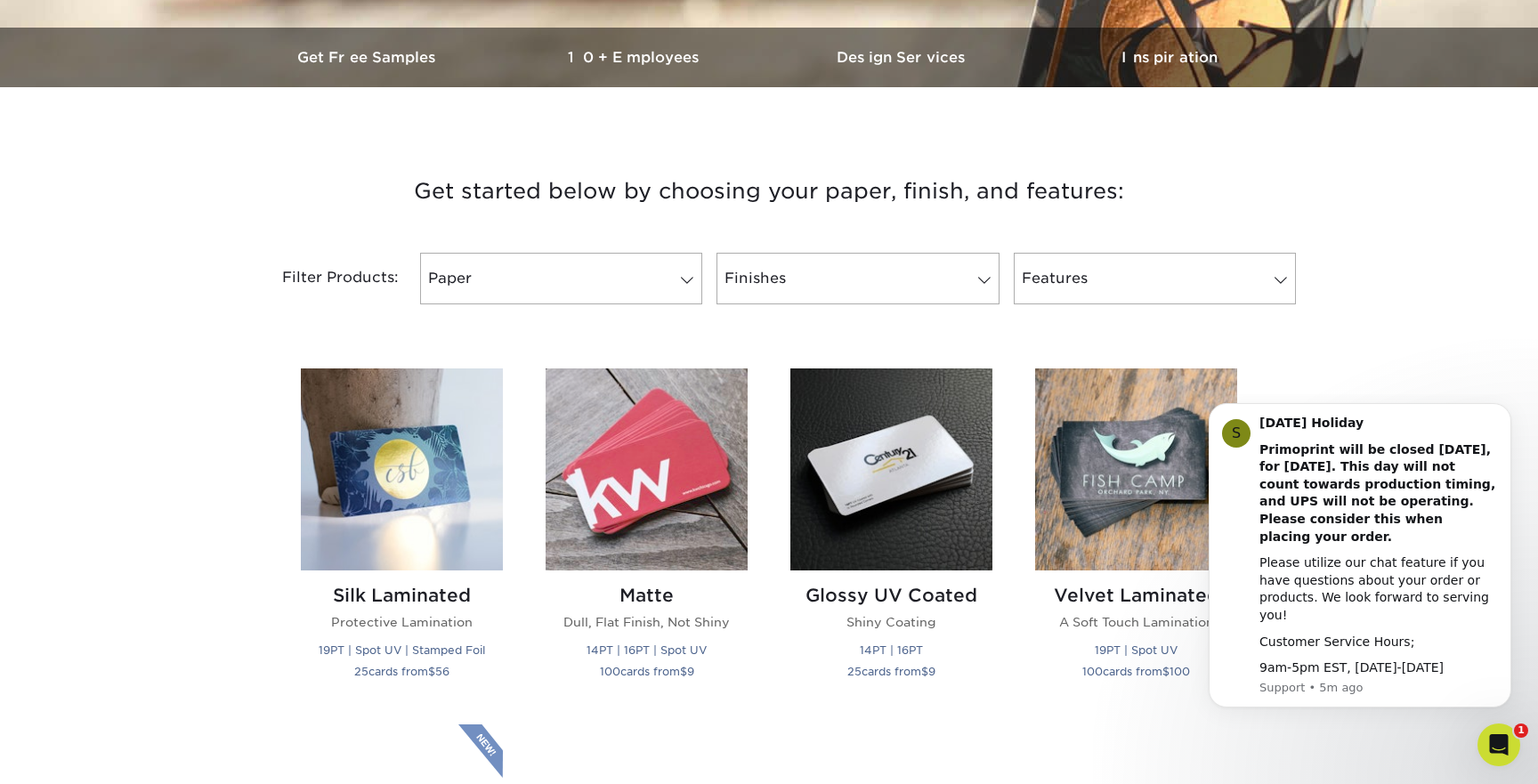
scroll to position [539, 0]
